Goal: Task Accomplishment & Management: Use online tool/utility

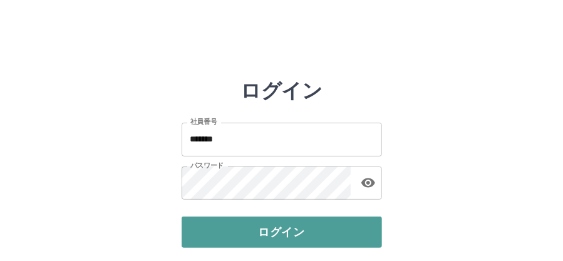
click at [273, 235] on button "ログイン" at bounding box center [282, 232] width 200 height 31
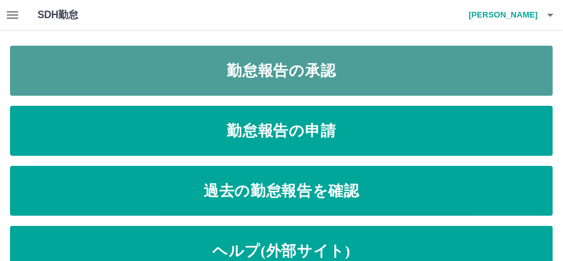
click at [326, 69] on link "勤怠報告の承認" at bounding box center [281, 71] width 543 height 50
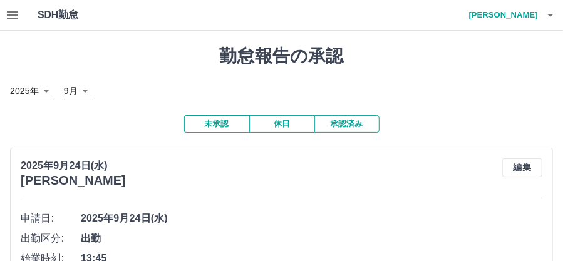
click at [354, 121] on button "承認済み" at bounding box center [346, 124] width 65 height 18
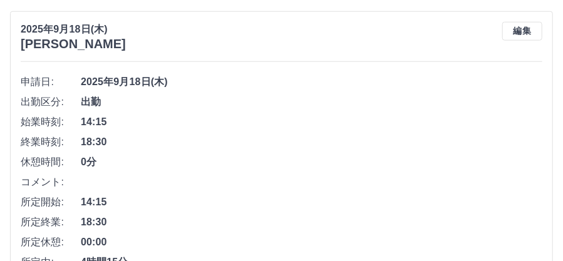
scroll to position [2170, 0]
